Goal: Task Accomplishment & Management: Manage account settings

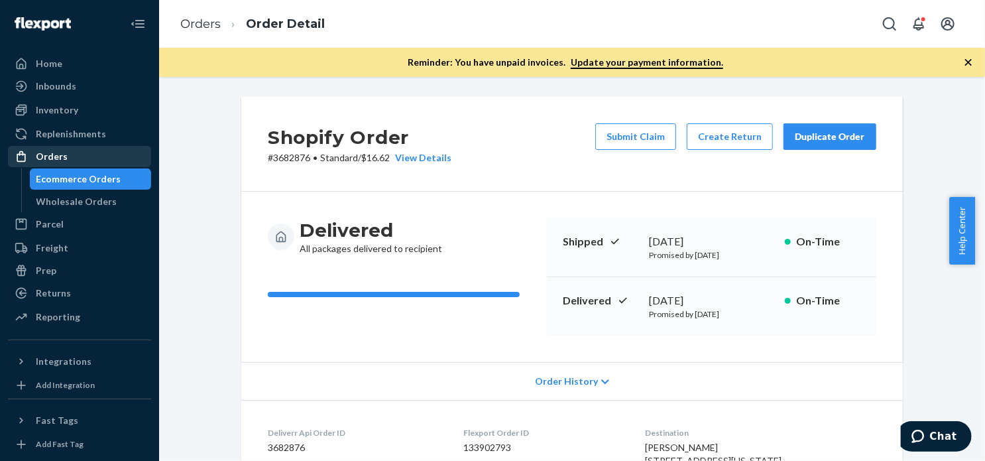
click at [35, 153] on div "Orders" at bounding box center [79, 156] width 140 height 19
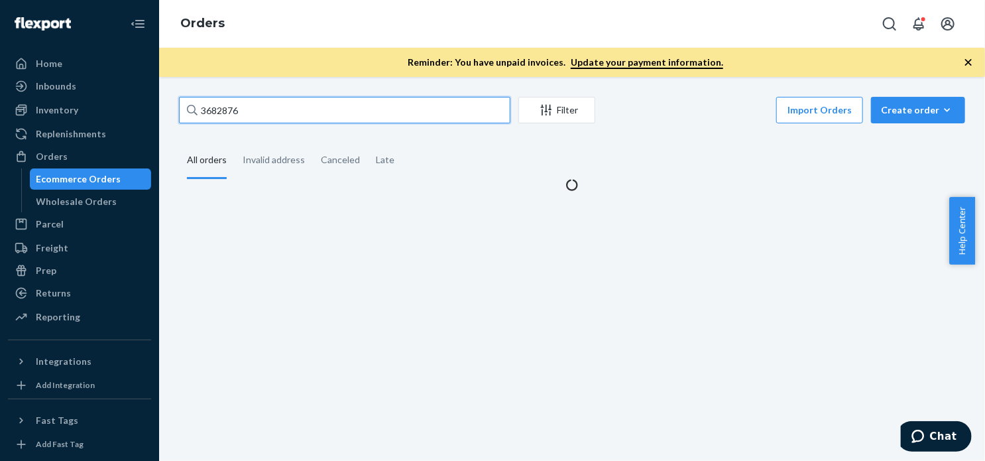
click at [307, 107] on input "3682876" at bounding box center [344, 110] width 331 height 27
paste input "6367"
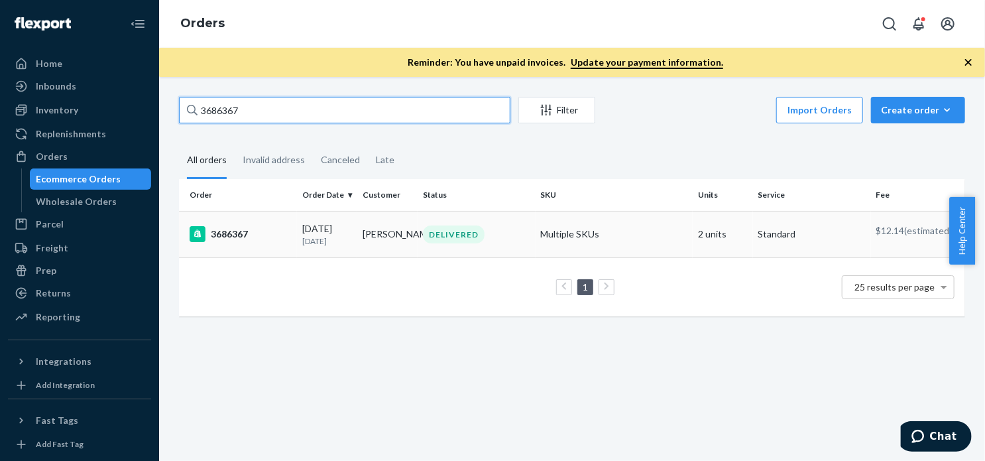
type input "3686367"
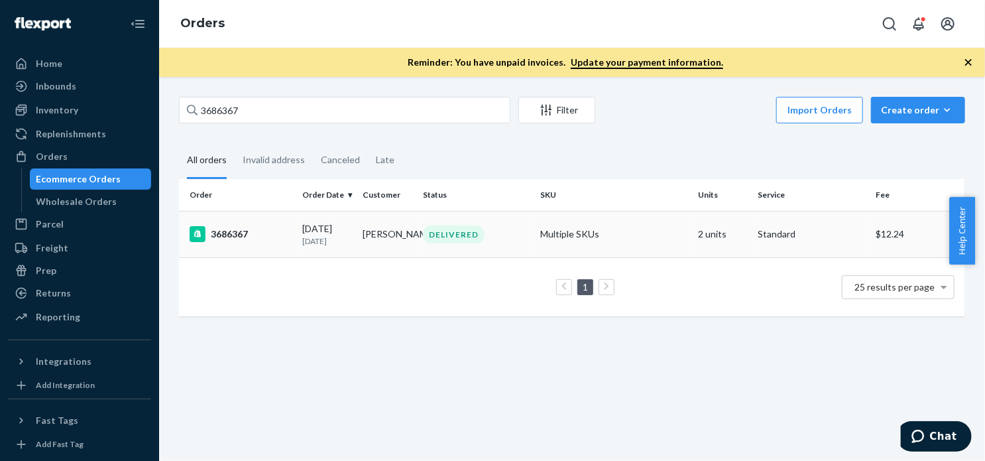
click at [225, 239] on div "3686367" at bounding box center [241, 234] width 102 height 16
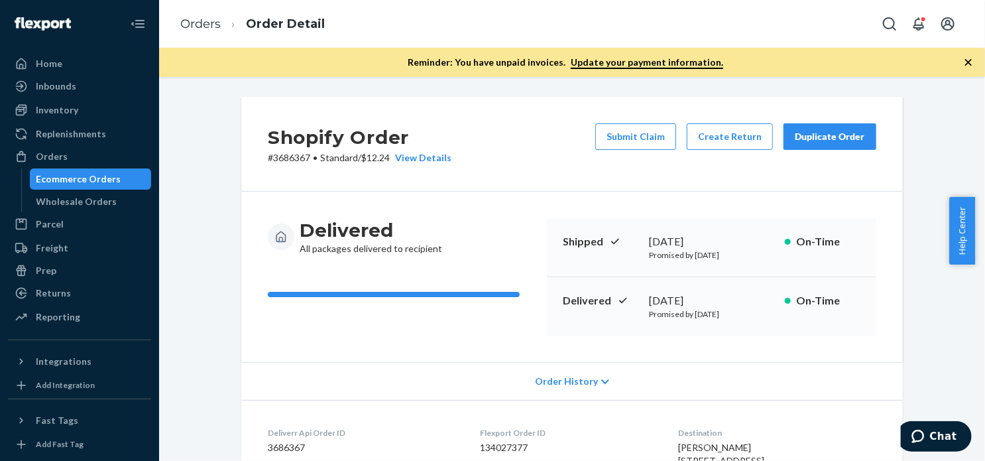
drag, startPoint x: 802, startPoint y: 132, endPoint x: 763, endPoint y: 104, distance: 47.5
click at [802, 133] on div "Duplicate Order" at bounding box center [830, 136] width 70 height 13
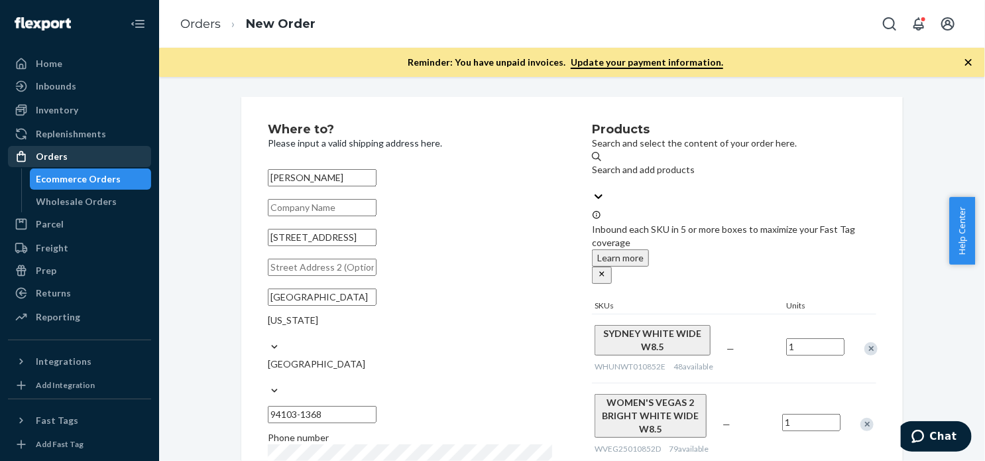
click at [58, 151] on div "Orders" at bounding box center [52, 156] width 32 height 13
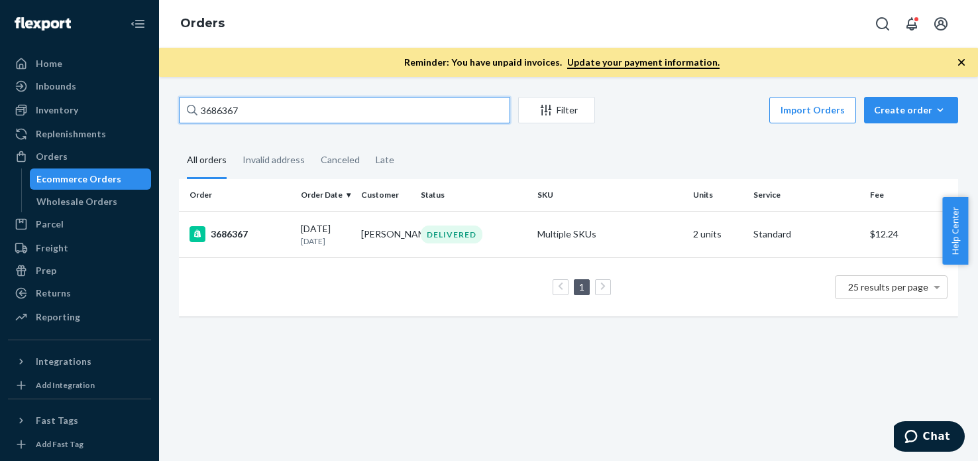
click at [291, 108] on input "3686367" at bounding box center [344, 110] width 331 height 27
paste input "9910"
type input "3689910"
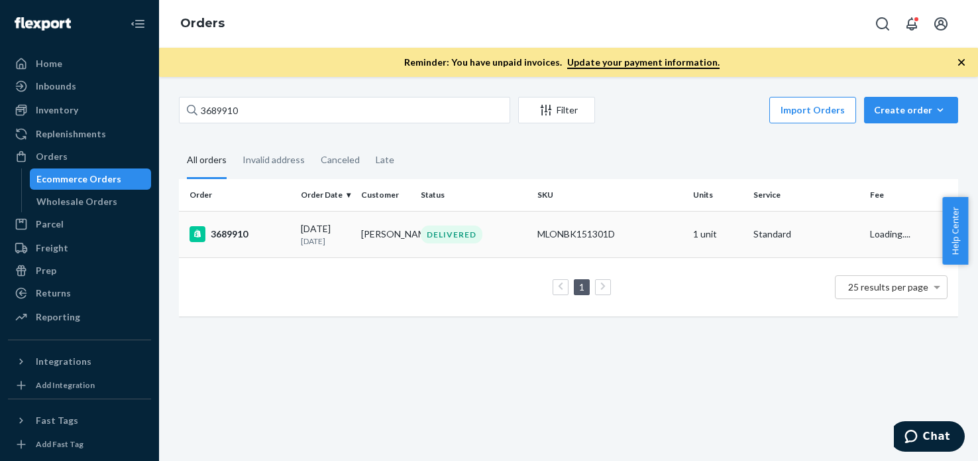
click at [217, 238] on div "3689910" at bounding box center [240, 234] width 101 height 16
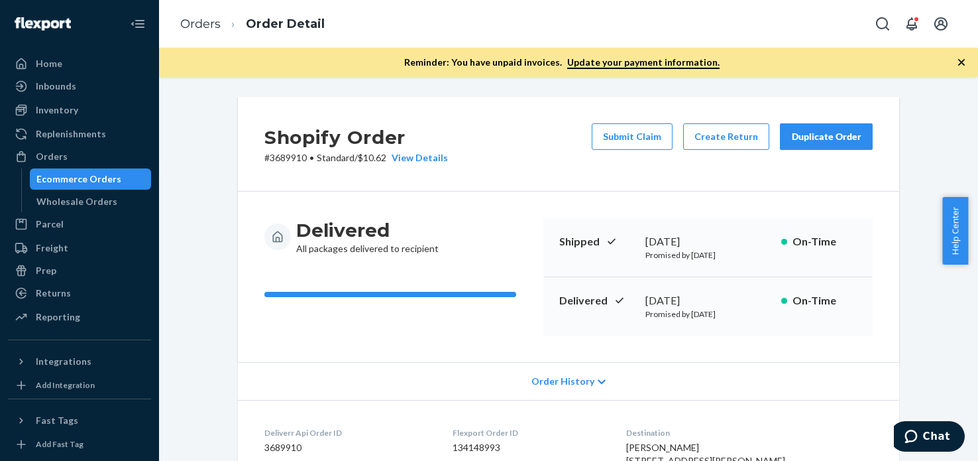
drag, startPoint x: 542, startPoint y: 186, endPoint x: 923, endPoint y: 104, distance: 389.6
click at [546, 186] on div "Shopify Order # 3689910 • Standard / $10.62 View Details Submit Claim Create Re…" at bounding box center [568, 144] width 661 height 95
click at [824, 134] on div "Duplicate Order" at bounding box center [826, 136] width 70 height 13
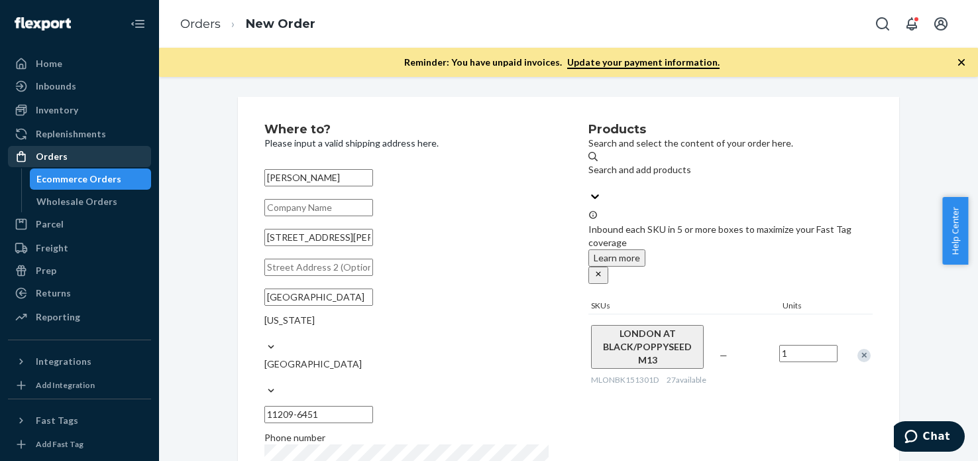
click at [93, 152] on div "Orders" at bounding box center [79, 156] width 140 height 19
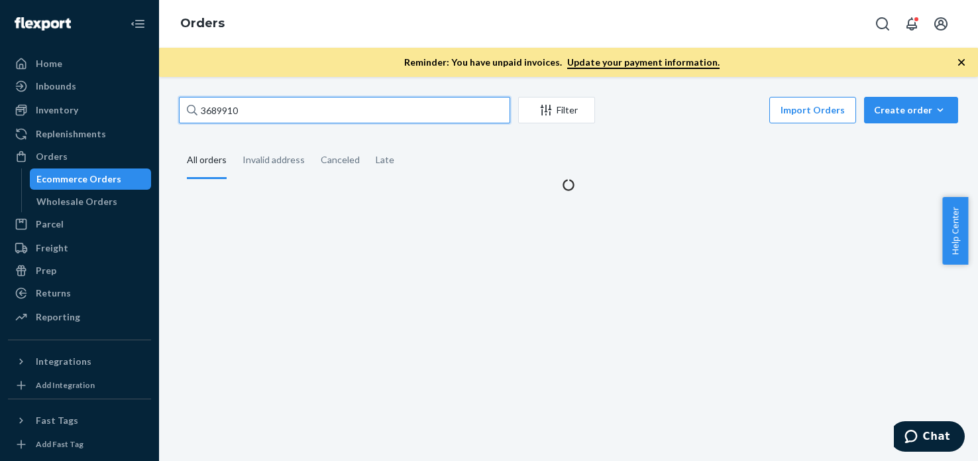
click at [331, 120] on input "3689910" at bounding box center [344, 110] width 331 height 27
paste input "707718"
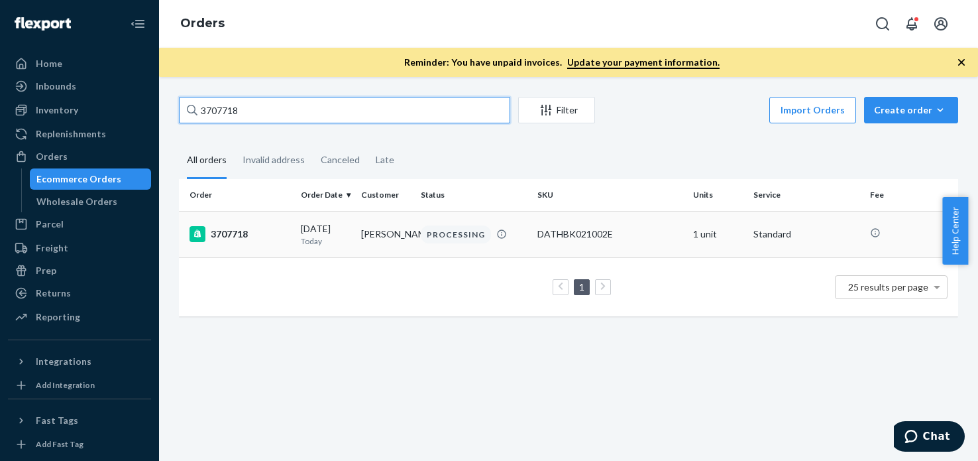
type input "3707718"
click at [241, 235] on div "3707718" at bounding box center [240, 234] width 101 height 16
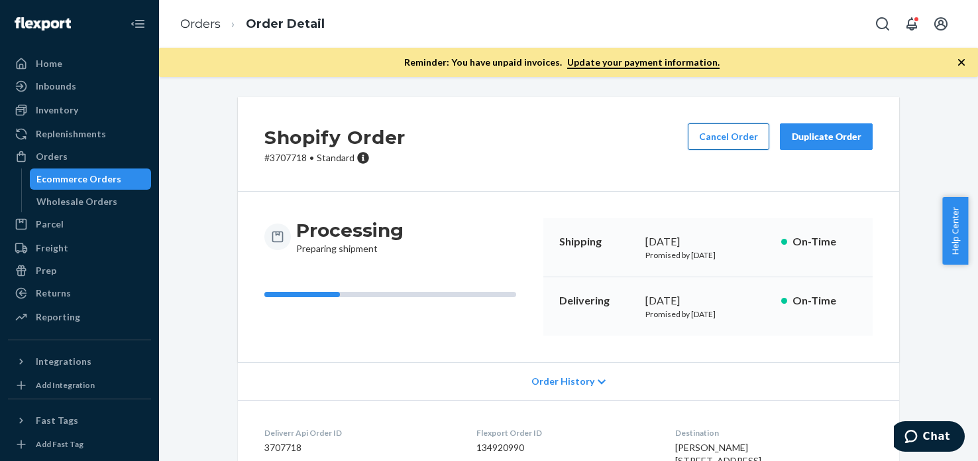
click at [720, 126] on button "Cancel Order" at bounding box center [729, 136] width 82 height 27
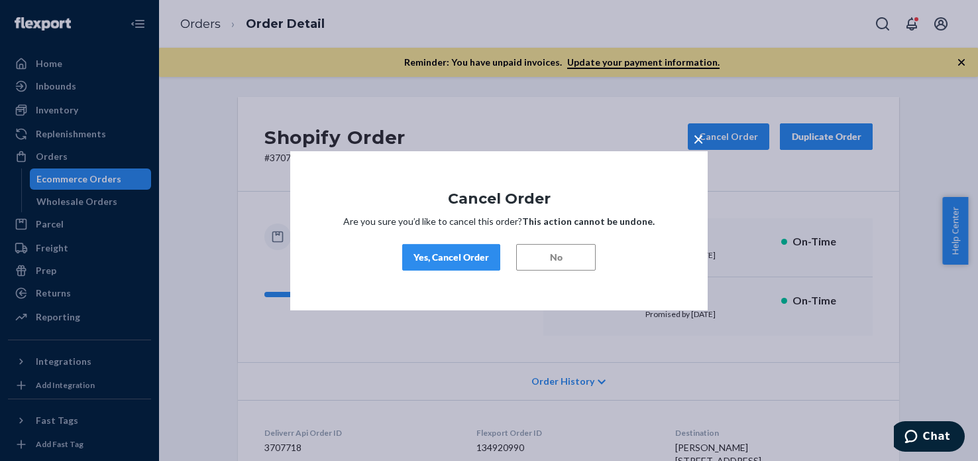
click at [449, 252] on div "Yes, Cancel Order" at bounding box center [451, 256] width 76 height 13
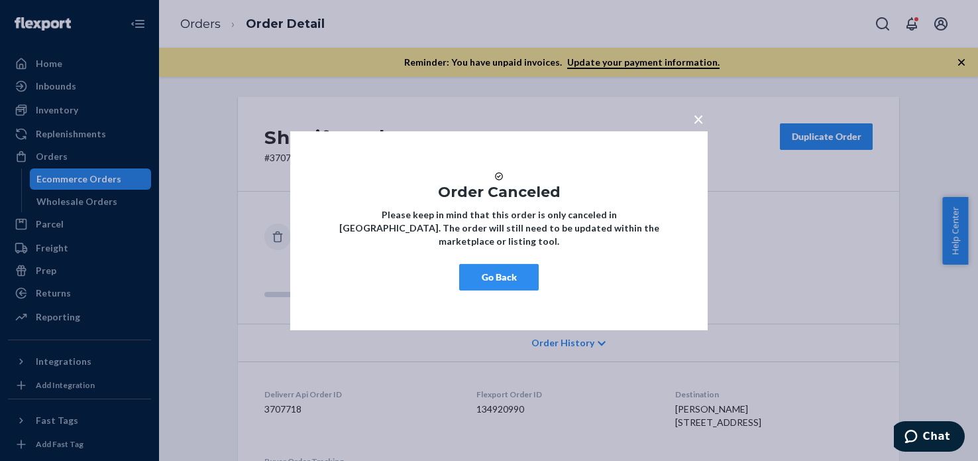
click at [520, 286] on button "Go Back" at bounding box center [499, 277] width 80 height 27
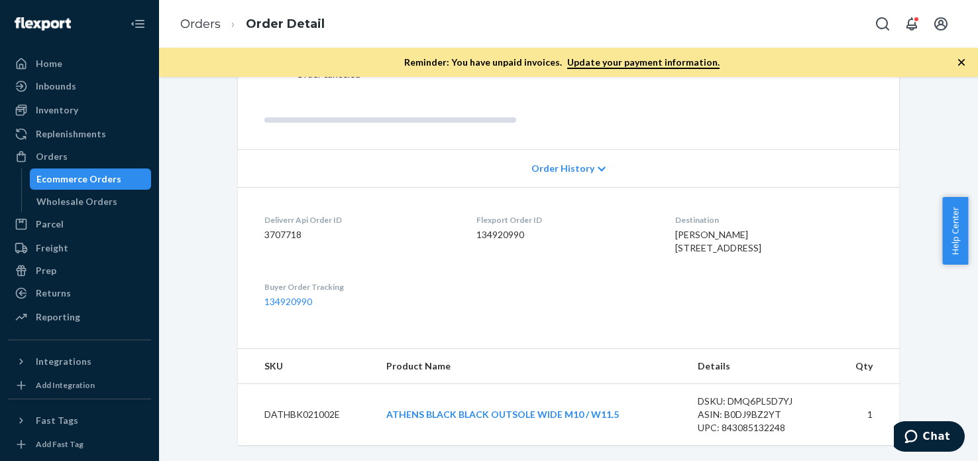
scroll to position [201, 0]
click at [79, 164] on div "Orders" at bounding box center [79, 156] width 140 height 19
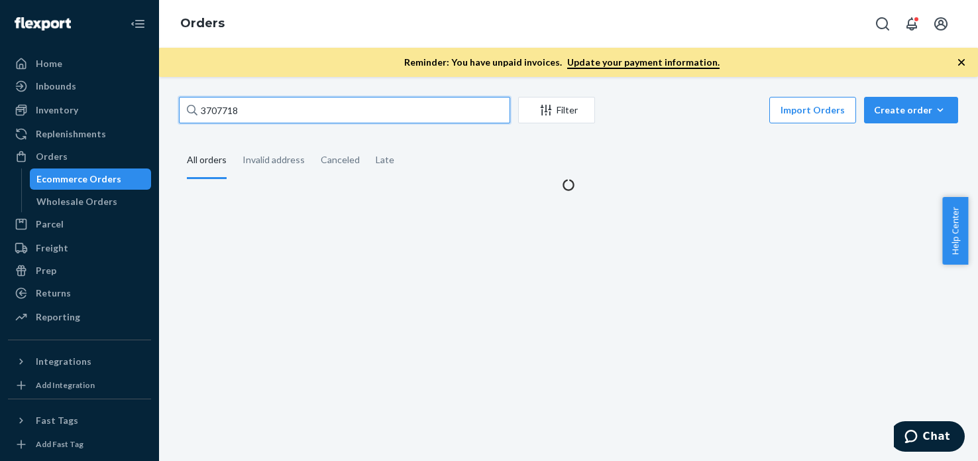
click at [303, 100] on input "3707718" at bounding box center [344, 110] width 331 height 27
paste input "1067"
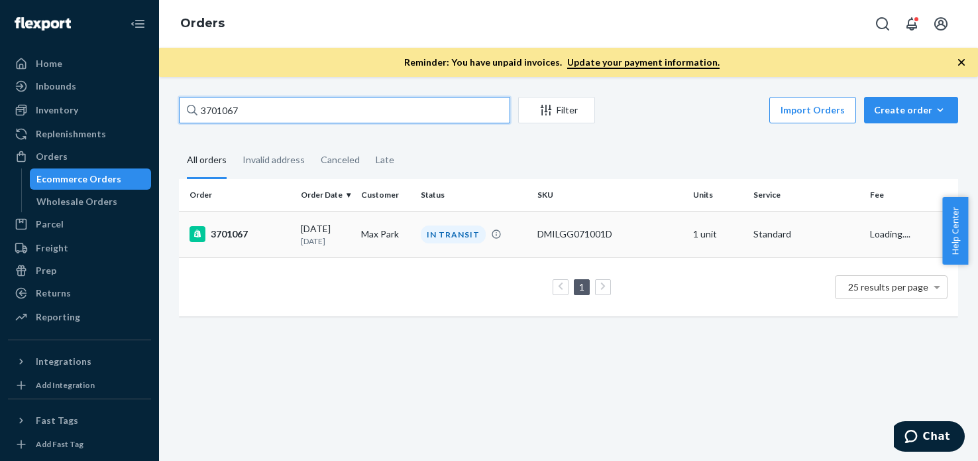
type input "3701067"
click at [237, 236] on div "3701067" at bounding box center [240, 234] width 101 height 16
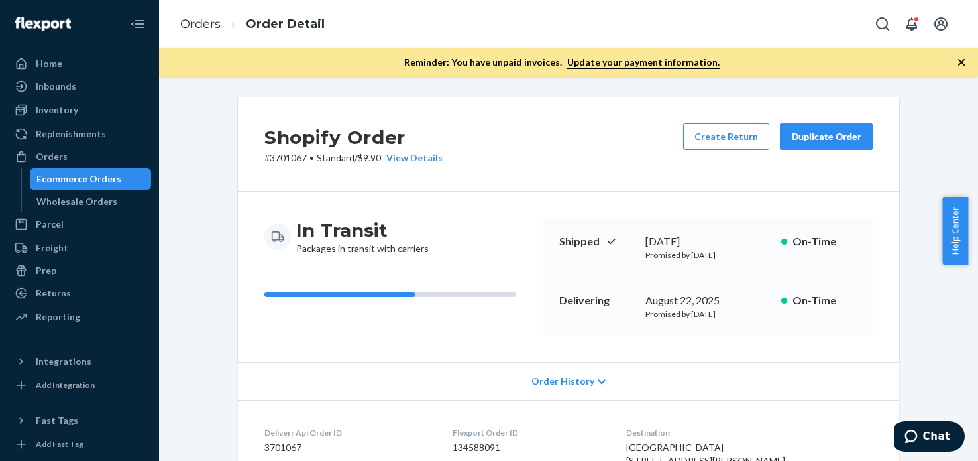
click at [520, 168] on div "Shopify Order # 3701067 • Standard / $9.90 View Details Create Return Duplicate…" at bounding box center [568, 144] width 661 height 95
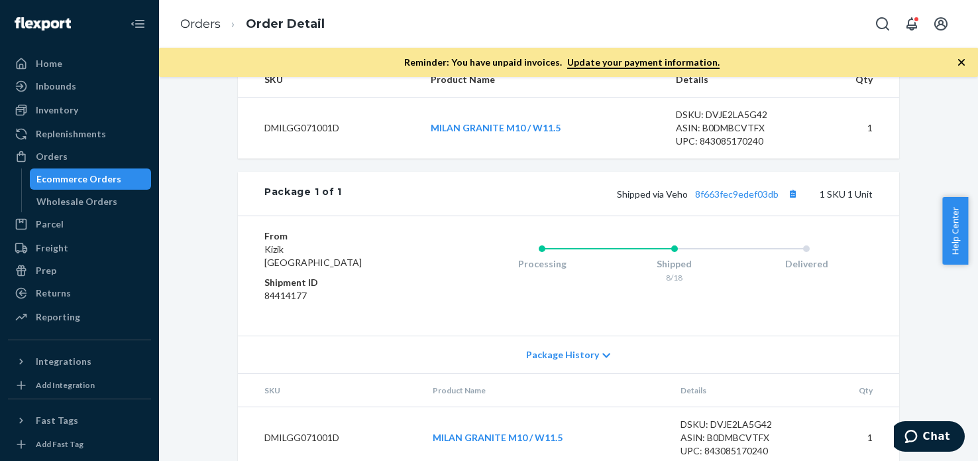
scroll to position [547, 0]
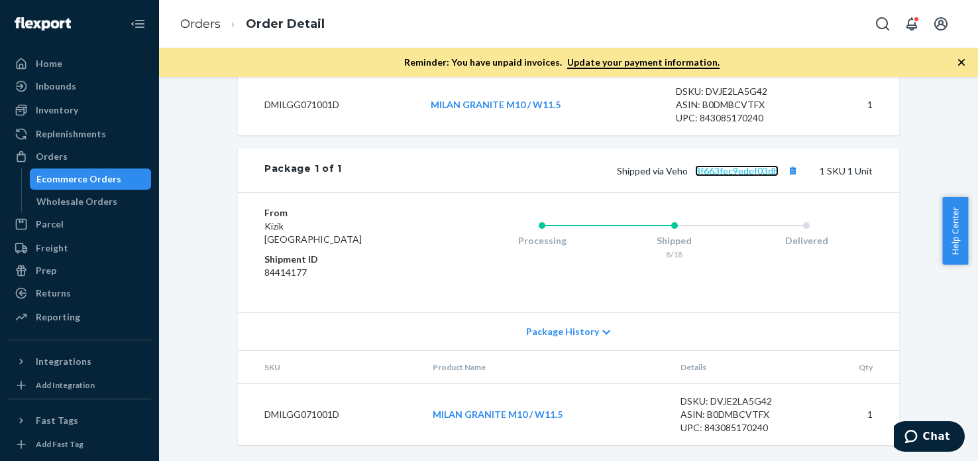
click at [747, 172] on link "8f663fec9edef03db" at bounding box center [736, 170] width 83 height 11
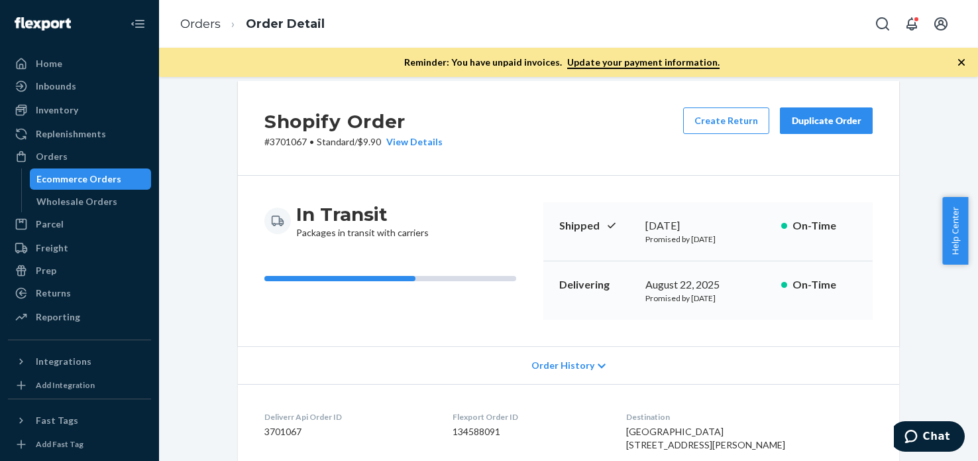
scroll to position [0, 0]
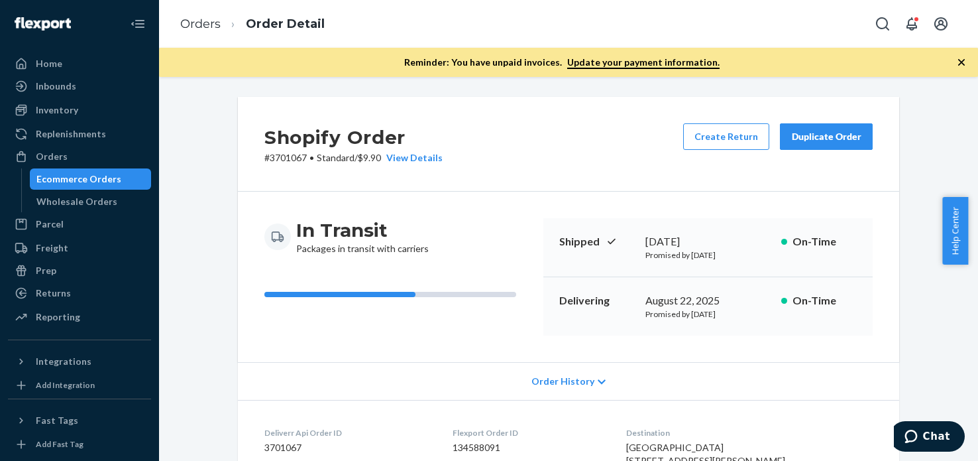
click at [684, 235] on div "[DATE] Promised by [DATE]" at bounding box center [707, 247] width 125 height 27
click at [48, 158] on div "Orders" at bounding box center [52, 156] width 32 height 13
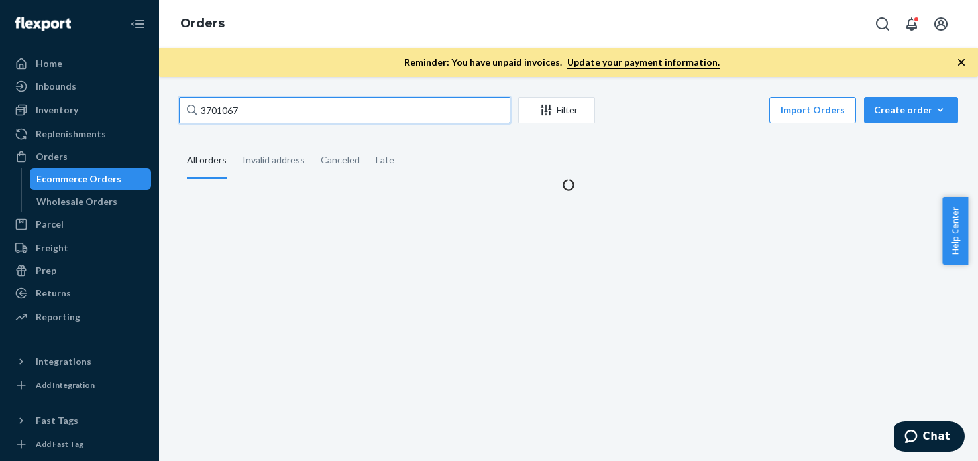
click at [253, 117] on input "3701067" at bounding box center [344, 110] width 331 height 27
drag, startPoint x: 253, startPoint y: 117, endPoint x: 270, endPoint y: 3, distance: 115.3
click at [253, 115] on input "3701067" at bounding box center [344, 110] width 331 height 27
paste input "7718"
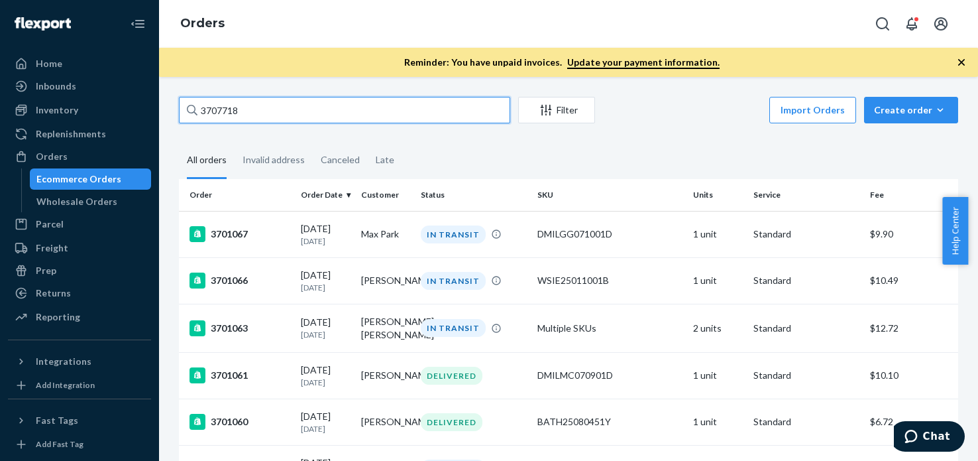
click at [265, 109] on input "3707718" at bounding box center [344, 110] width 331 height 27
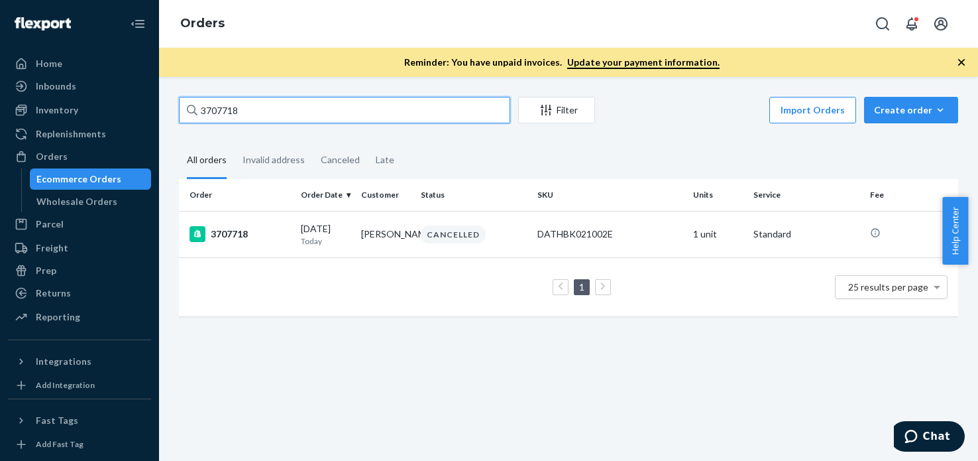
type input "3707718"
click at [243, 231] on div "3707718" at bounding box center [240, 234] width 101 height 16
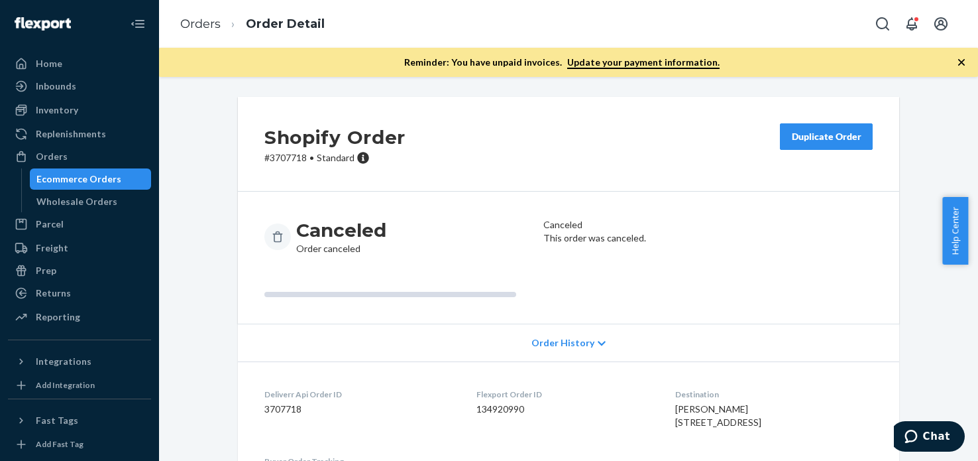
drag, startPoint x: 824, startPoint y: 137, endPoint x: 791, endPoint y: 137, distance: 33.8
click at [824, 137] on div "Duplicate Order" at bounding box center [826, 136] width 70 height 13
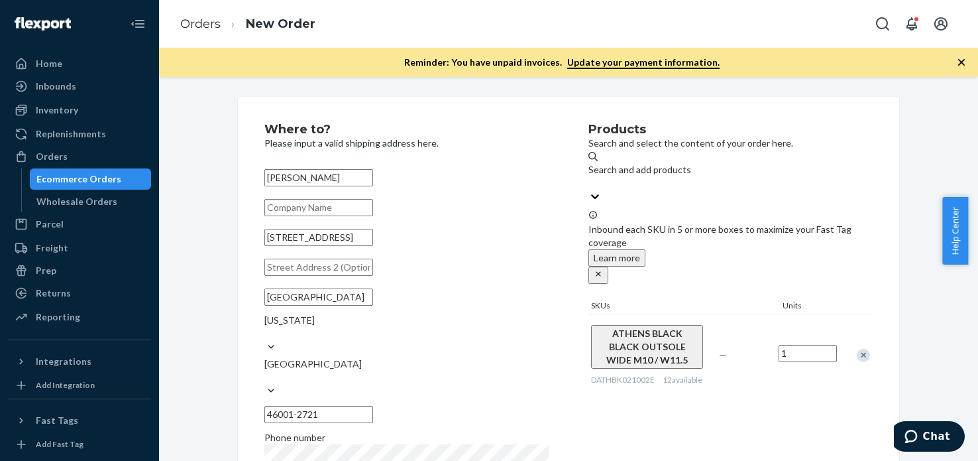
click at [360, 239] on input "[STREET_ADDRESS]" at bounding box center [318, 237] width 109 height 17
paste input "[STREET_ADDRESS]"
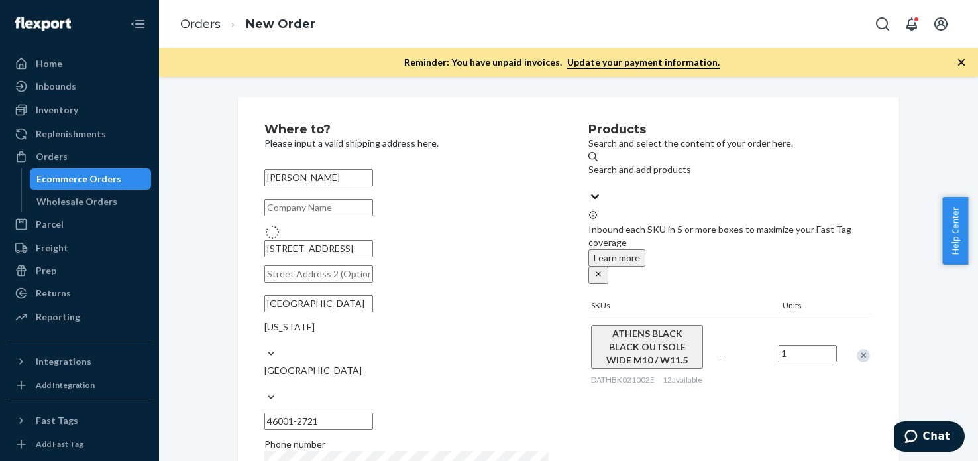
type input "9038 N 100 E"
type input "46001"
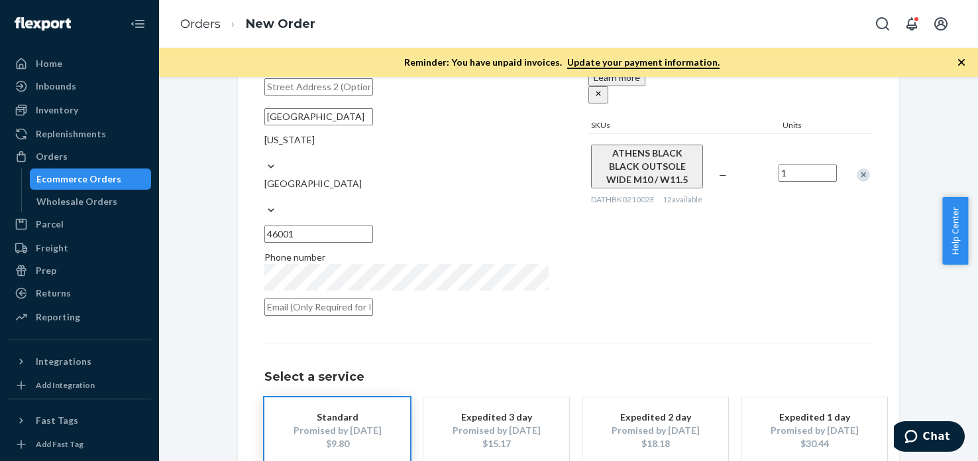
scroll to position [238, 0]
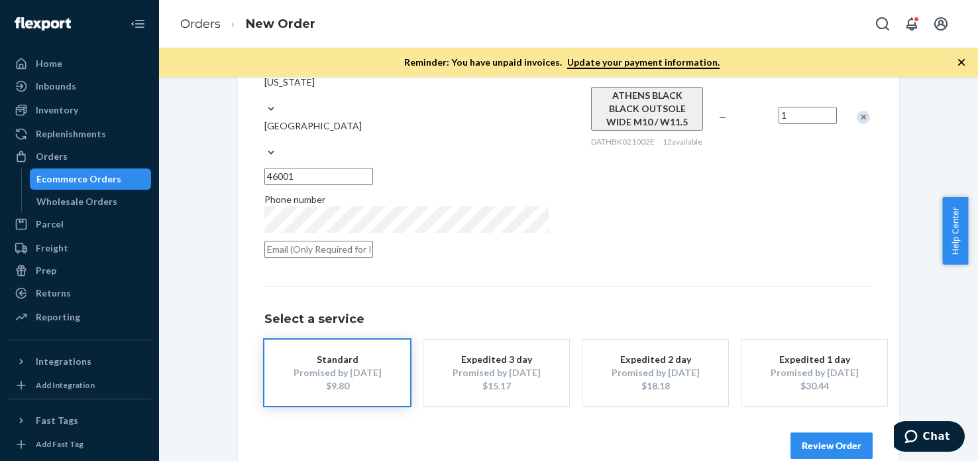
click at [842, 432] on button "Review Order" at bounding box center [832, 445] width 82 height 27
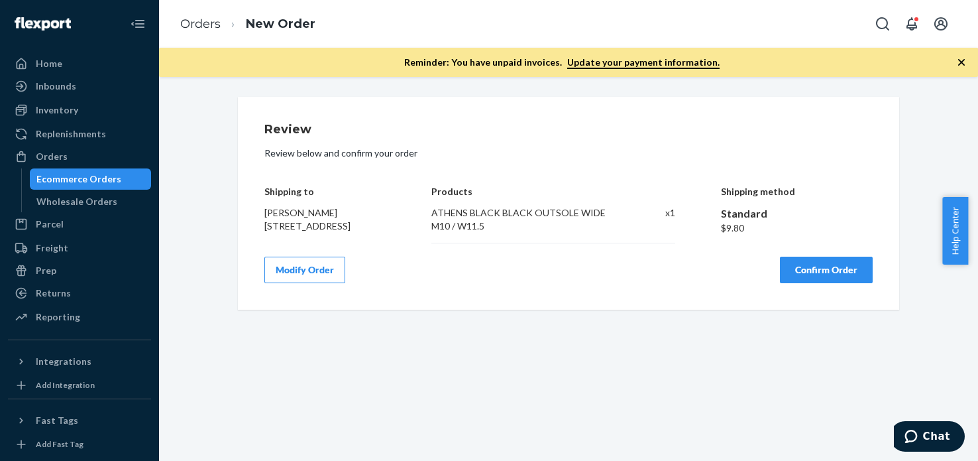
scroll to position [0, 0]
click at [832, 275] on button "Confirm Order" at bounding box center [826, 269] width 93 height 27
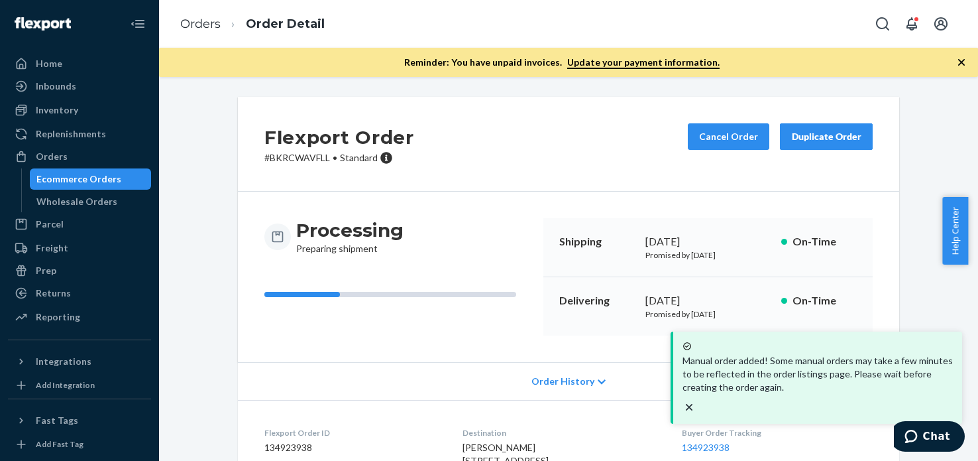
click at [303, 159] on p "# BKRCWAVFLL • Standard" at bounding box center [339, 157] width 150 height 13
copy p "BKRCWAVFLL"
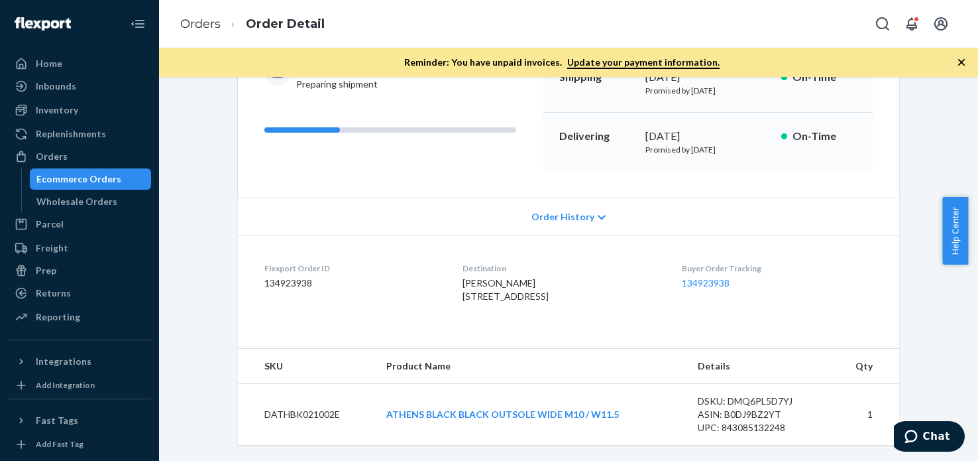
scroll to position [182, 0]
drag, startPoint x: 447, startPoint y: 270, endPoint x: 537, endPoint y: 294, distance: 93.2
click at [537, 294] on dl "Flexport Order ID 134923938 Destination [PERSON_NAME] [STREET_ADDRESS] US Buyer…" at bounding box center [568, 284] width 661 height 99
copy span "[PERSON_NAME] [STREET_ADDRESS]-"
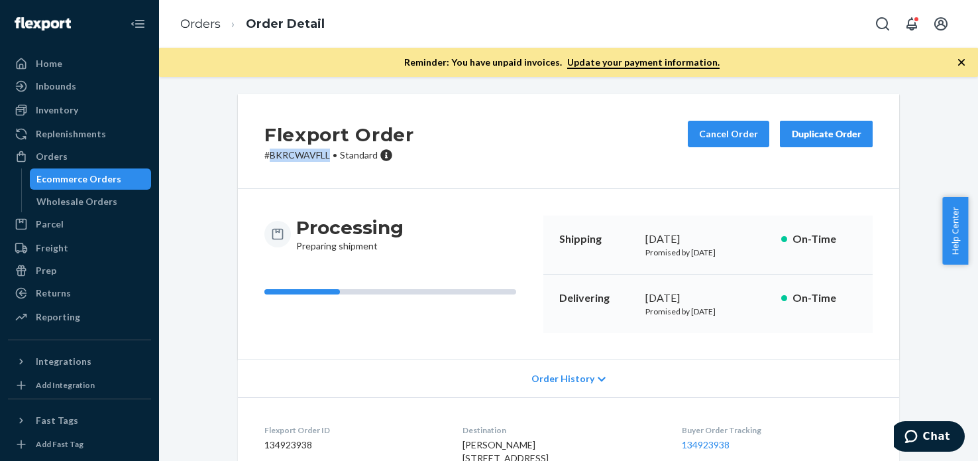
scroll to position [0, 0]
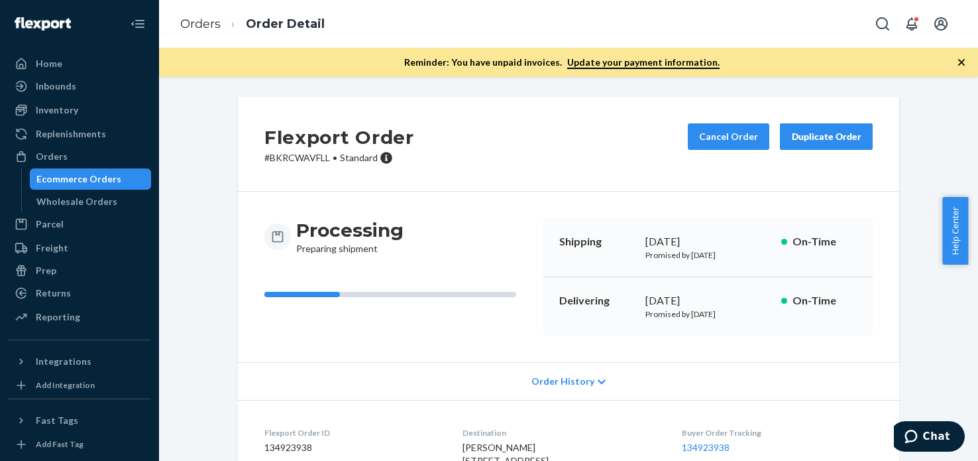
click at [286, 152] on p "# BKRCWAVFLL • Standard" at bounding box center [339, 157] width 150 height 13
copy p "BKRCWAVFLL"
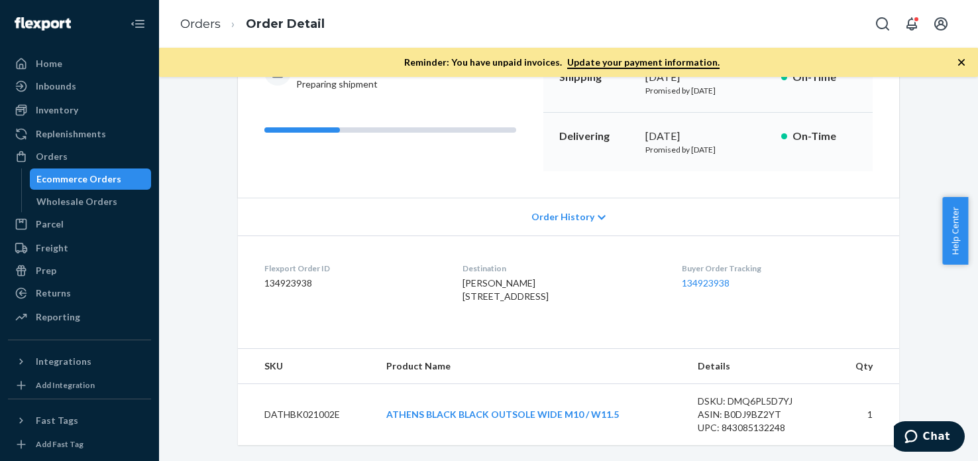
scroll to position [178, 0]
drag, startPoint x: 535, startPoint y: 295, endPoint x: 448, endPoint y: 282, distance: 88.4
click at [448, 282] on dl "Flexport Order ID 134923938 Destination [PERSON_NAME] [STREET_ADDRESS] US Buyer…" at bounding box center [568, 284] width 661 height 99
copy span "[STREET_ADDRESS]"
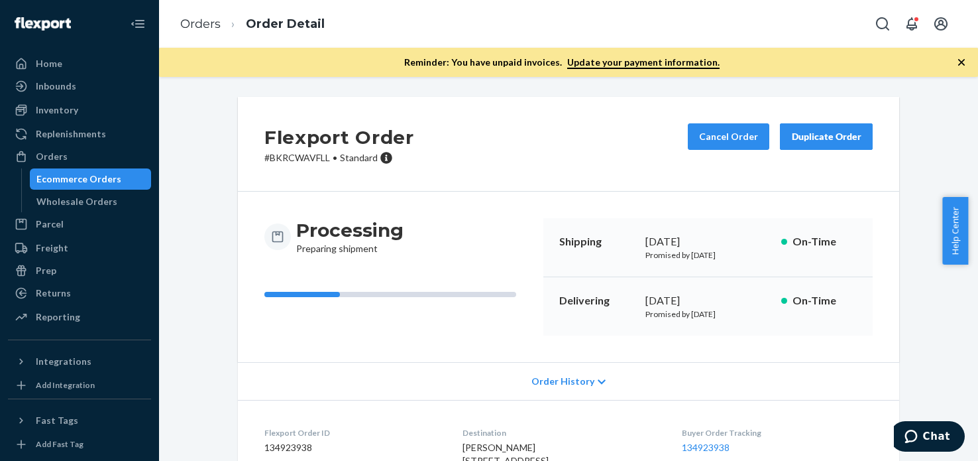
click at [292, 158] on p "# BKRCWAVFLL • Standard" at bounding box center [339, 157] width 150 height 13
copy p "BKRCWAVFLL"
click at [72, 158] on div "Orders" at bounding box center [79, 156] width 140 height 19
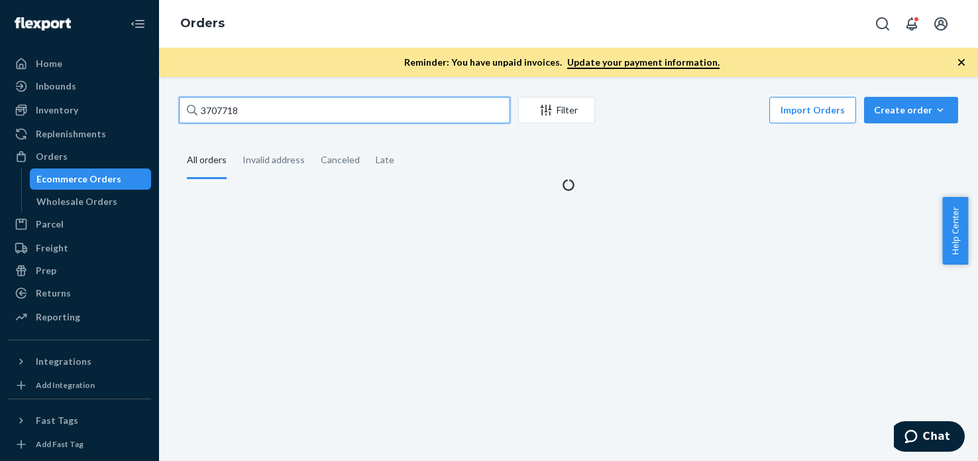
click at [316, 114] on input "3707718" at bounding box center [344, 110] width 331 height 27
paste input "HYMHL5XFGL"
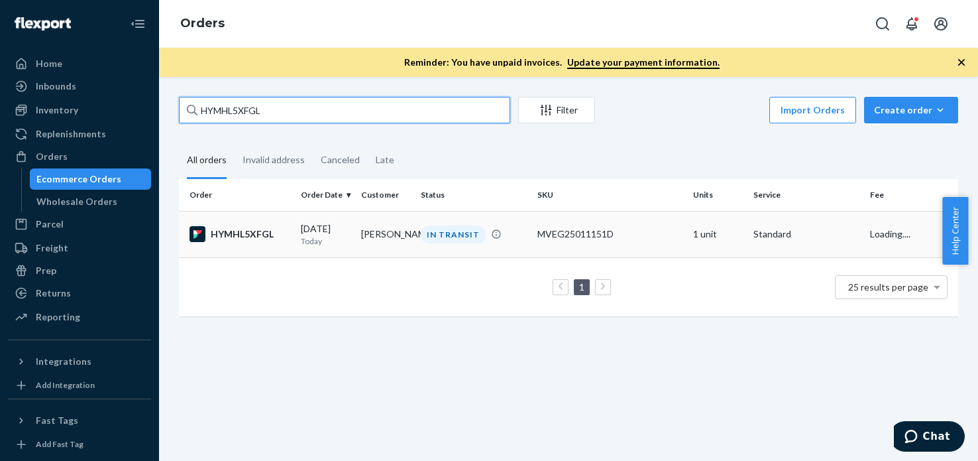
type input "HYMHL5XFGL"
click at [225, 239] on div "HYMHL5XFGL" at bounding box center [240, 234] width 101 height 16
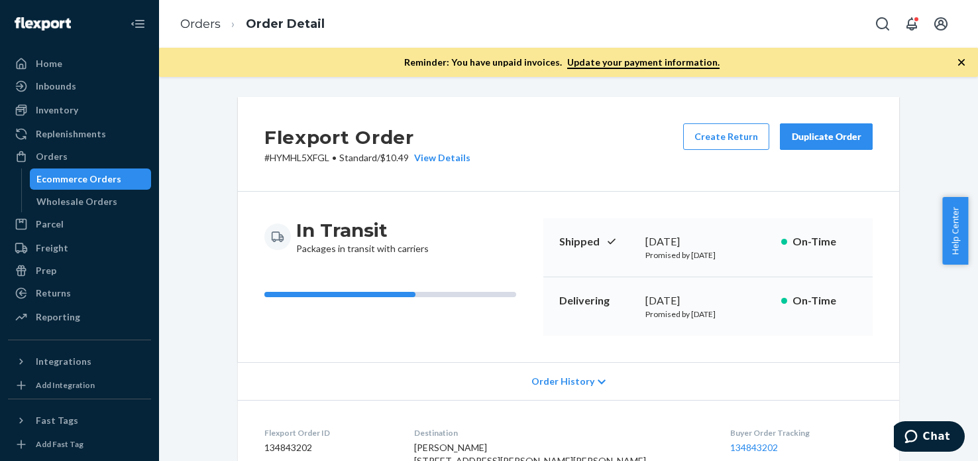
scroll to position [408, 0]
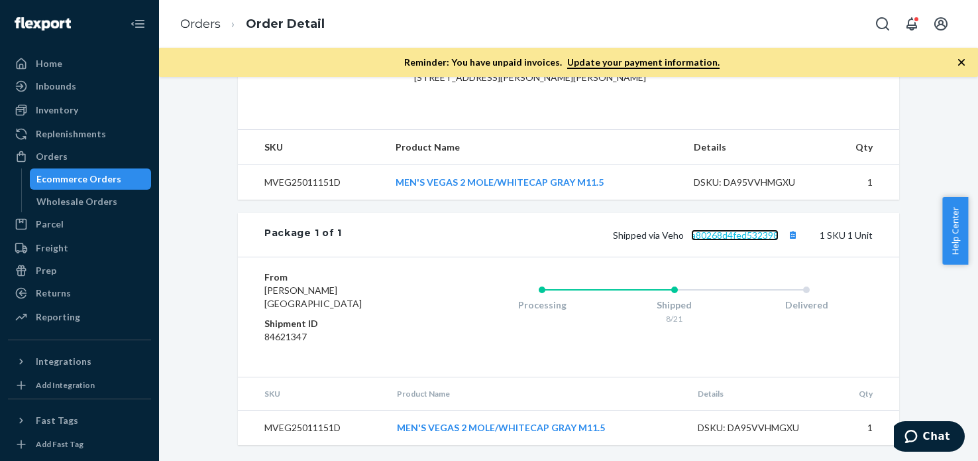
click at [757, 238] on link "a80268d4fed532398" at bounding box center [734, 234] width 87 height 11
drag, startPoint x: 787, startPoint y: 233, endPoint x: 480, endPoint y: 80, distance: 342.6
click at [777, 227] on div "Shipped via Veho a80268d4fed532398 1 SKU 1 Unit" at bounding box center [607, 234] width 531 height 17
drag, startPoint x: 683, startPoint y: 239, endPoint x: 784, endPoint y: 241, distance: 101.4
click at [784, 241] on span "Shipped via Veho a80268d4fed532398" at bounding box center [707, 234] width 188 height 11
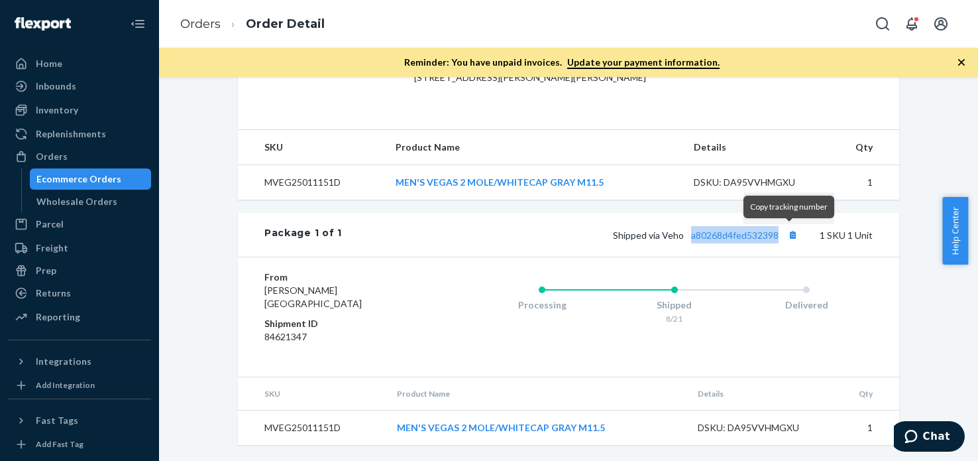
copy link "a80268d4fed532398"
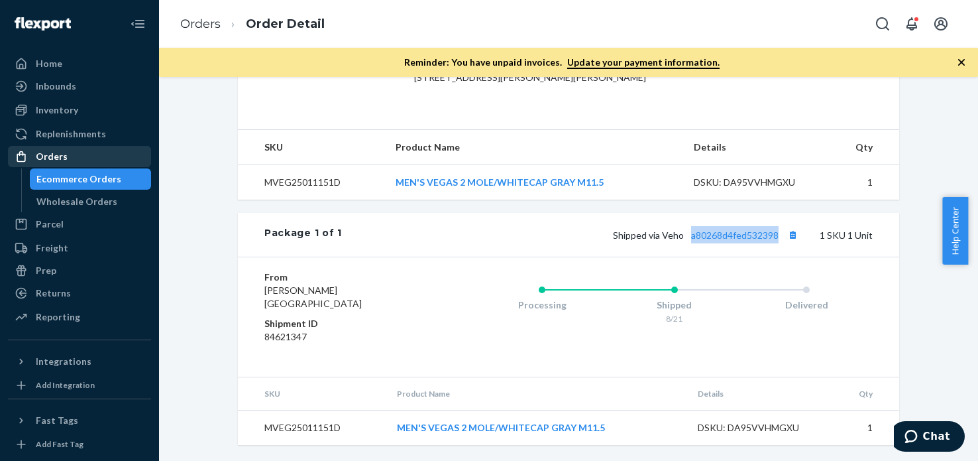
click at [77, 156] on div "Orders" at bounding box center [79, 156] width 140 height 19
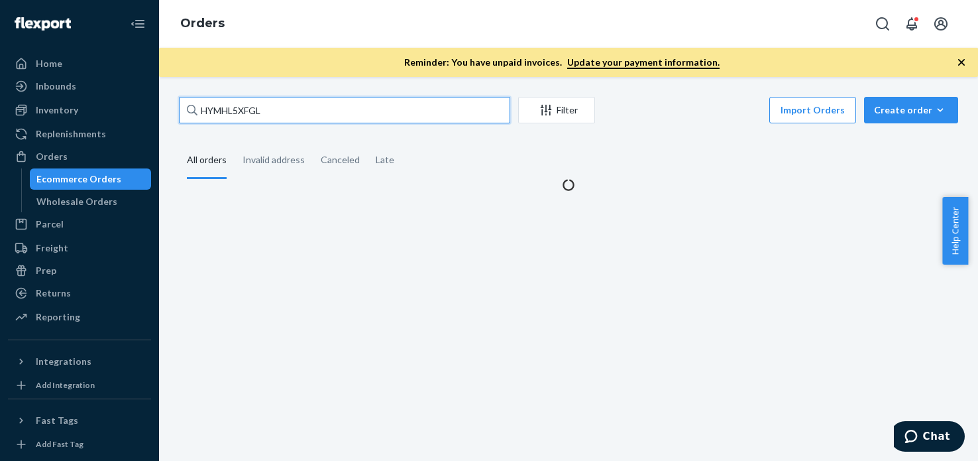
click at [374, 110] on input "HYMHL5XFGL" at bounding box center [344, 110] width 331 height 27
paste input "3697246"
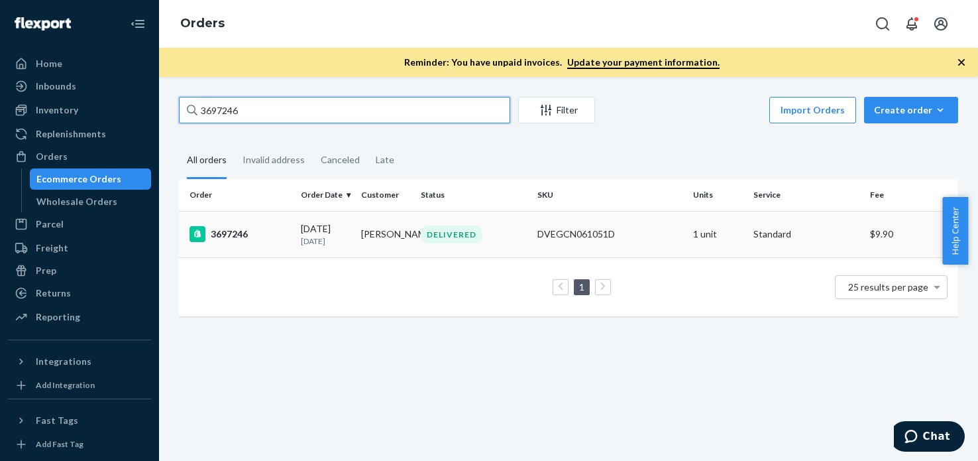
type input "3697246"
click at [233, 239] on div "3697246" at bounding box center [240, 234] width 101 height 16
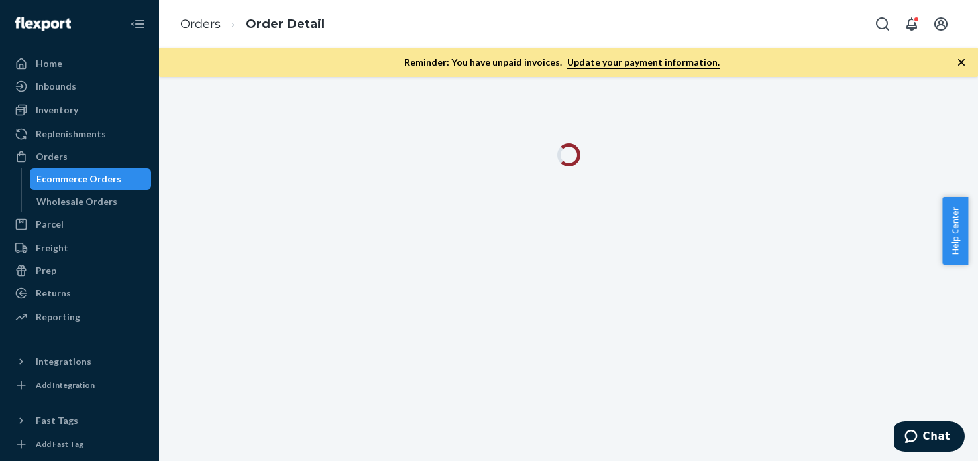
click at [460, 293] on div at bounding box center [568, 269] width 819 height 384
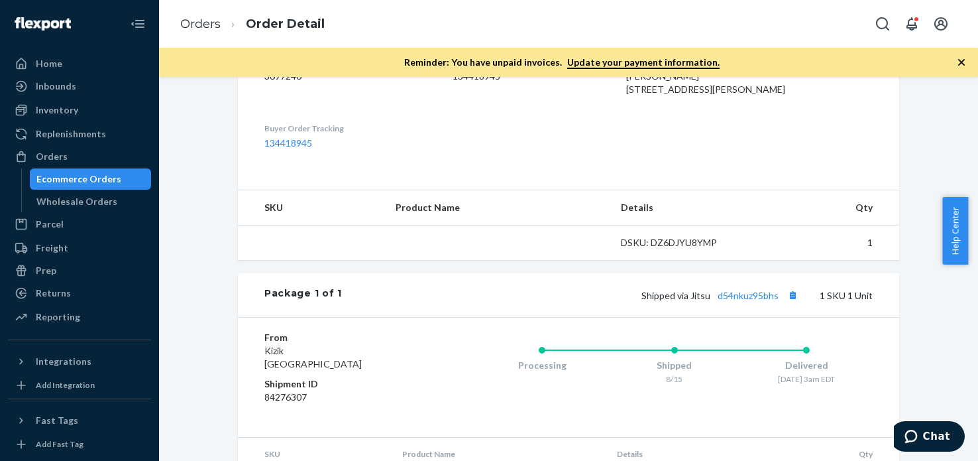
scroll to position [457, 0]
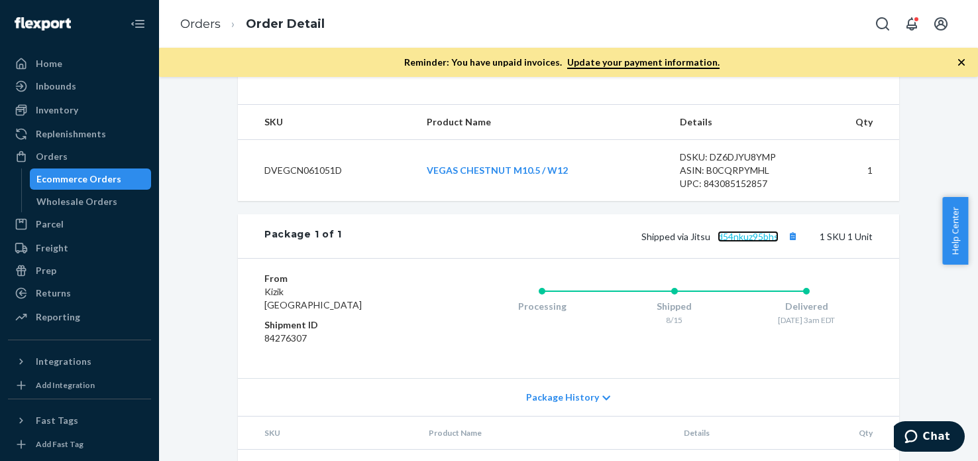
click at [748, 242] on link "d54nkuz95bhs" at bounding box center [748, 236] width 61 height 11
click at [74, 162] on div "Orders" at bounding box center [79, 156] width 140 height 19
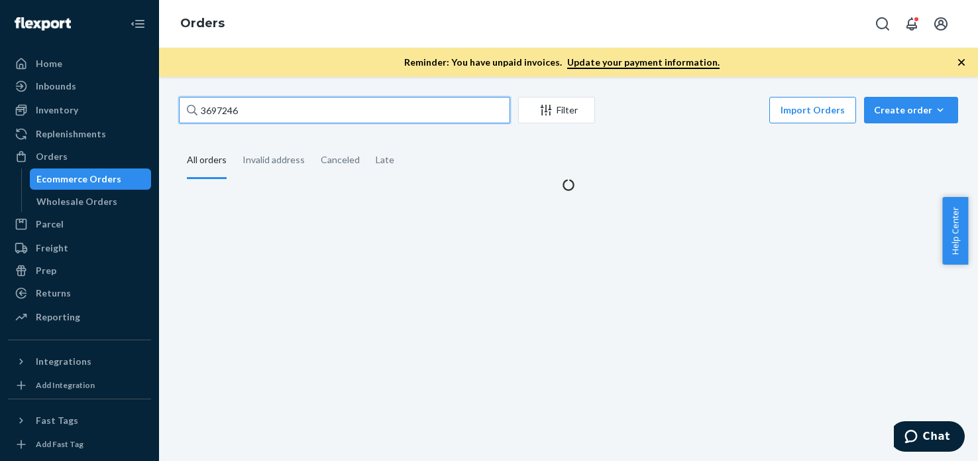
click at [329, 106] on input "3697246" at bounding box center [344, 110] width 331 height 27
paste input "702352"
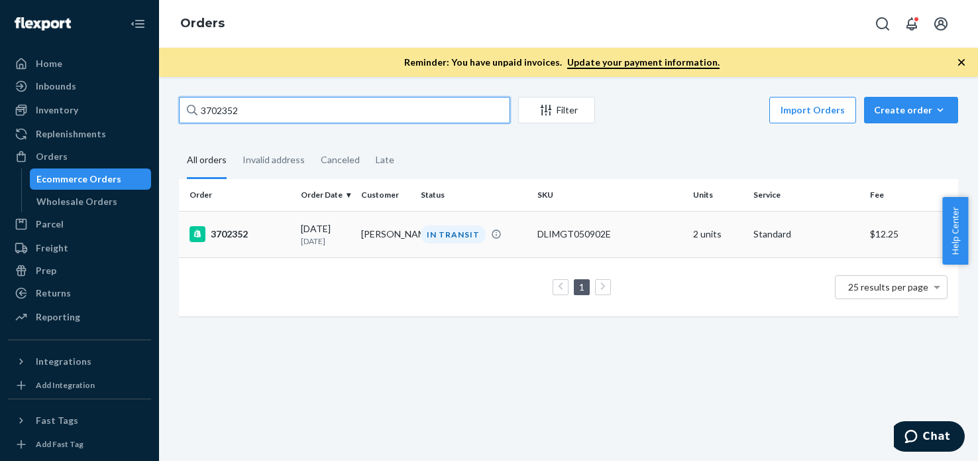
type input "3702352"
click at [239, 230] on div "3702352" at bounding box center [240, 234] width 101 height 16
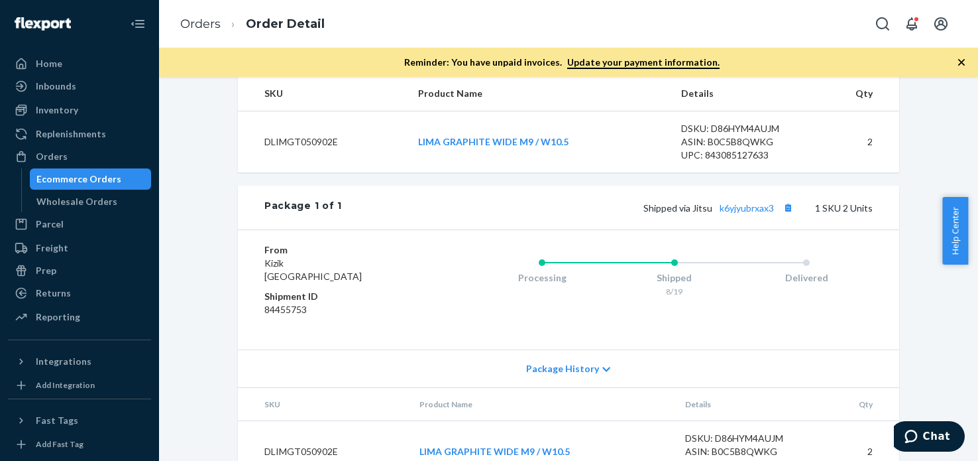
scroll to position [490, 0]
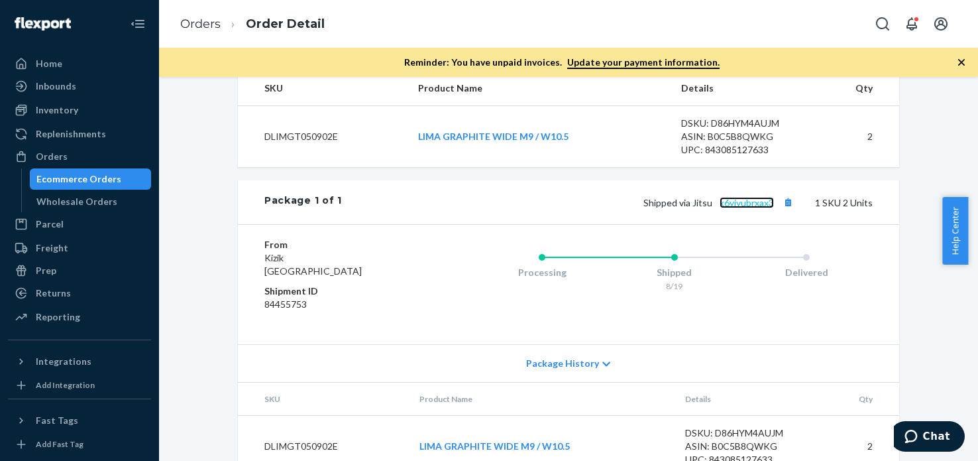
click at [751, 208] on link "k6yjyubrxax3" at bounding box center [747, 202] width 54 height 11
